Goal: Ask a question

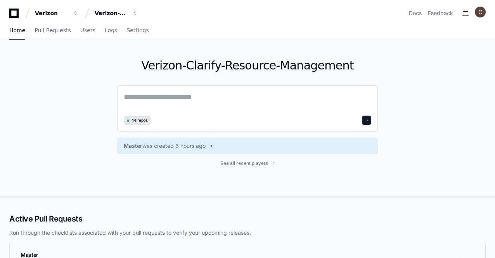
click at [172, 99] on textarea at bounding box center [248, 103] width 248 height 22
click at [136, 12] on span "button" at bounding box center [135, 12] width 5 height 5
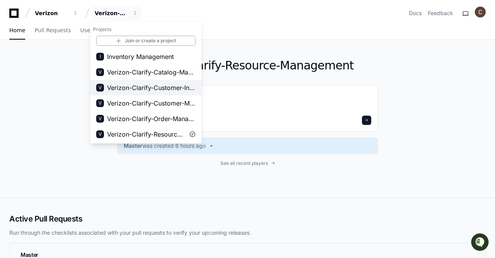
click at [172, 88] on span "Verizon-Clarify-Customer-Integrations" at bounding box center [151, 87] width 89 height 9
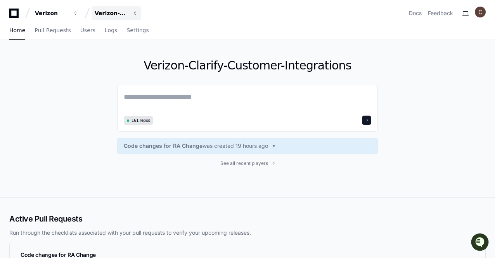
click at [133, 14] on span "button" at bounding box center [135, 12] width 5 height 5
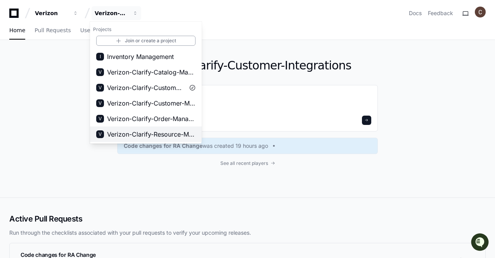
click at [169, 131] on span "Verizon-Clarify-Resource-Management" at bounding box center [151, 134] width 89 height 9
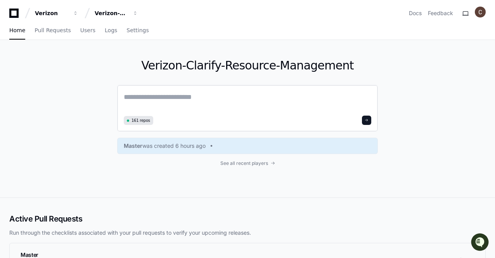
click at [211, 106] on textarea at bounding box center [248, 103] width 248 height 22
paste textarea "**********"
type textarea "*"
